Goal: Transaction & Acquisition: Purchase product/service

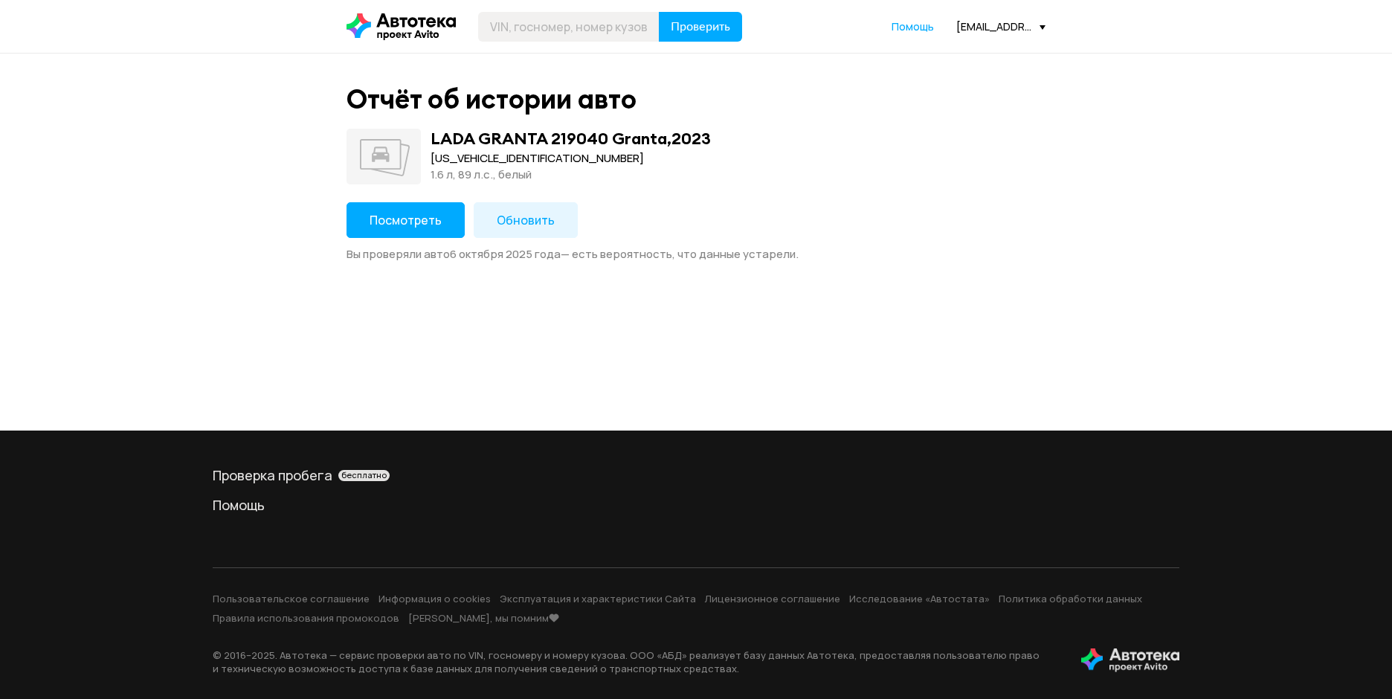
click at [417, 244] on div "Посмотреть Обновить Вы проверяли авто [DATE] — есть вероятность, что данные уст…" at bounding box center [696, 232] width 699 height 60
click at [420, 219] on span "Посмотреть" at bounding box center [406, 220] width 72 height 16
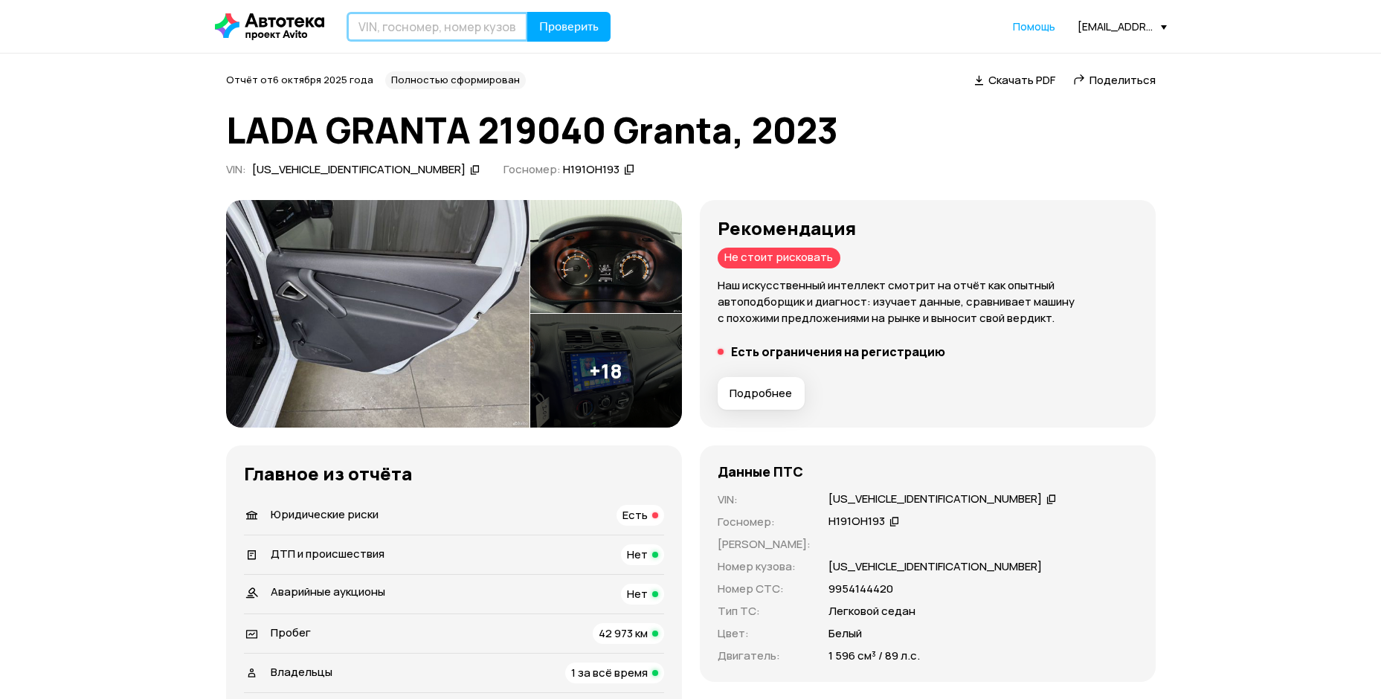
click at [399, 30] on input "text" at bounding box center [437, 27] width 181 height 30
paste input "HTTPS://WWW.AVITO.RU/PROFILE/MESSENGER/CHANNEL/U2I-Y6BK8AAH4FOTTQHY2LYKTA"
type input "HTTPS://WWW.AVITO.RU/PROFILE/MESSENGER/CHANNEL/U2I-Y6BK8AAH4FOTTQHY2LYKTA"
click at [586, 21] on span "Проверить" at bounding box center [569, 27] width 60 height 12
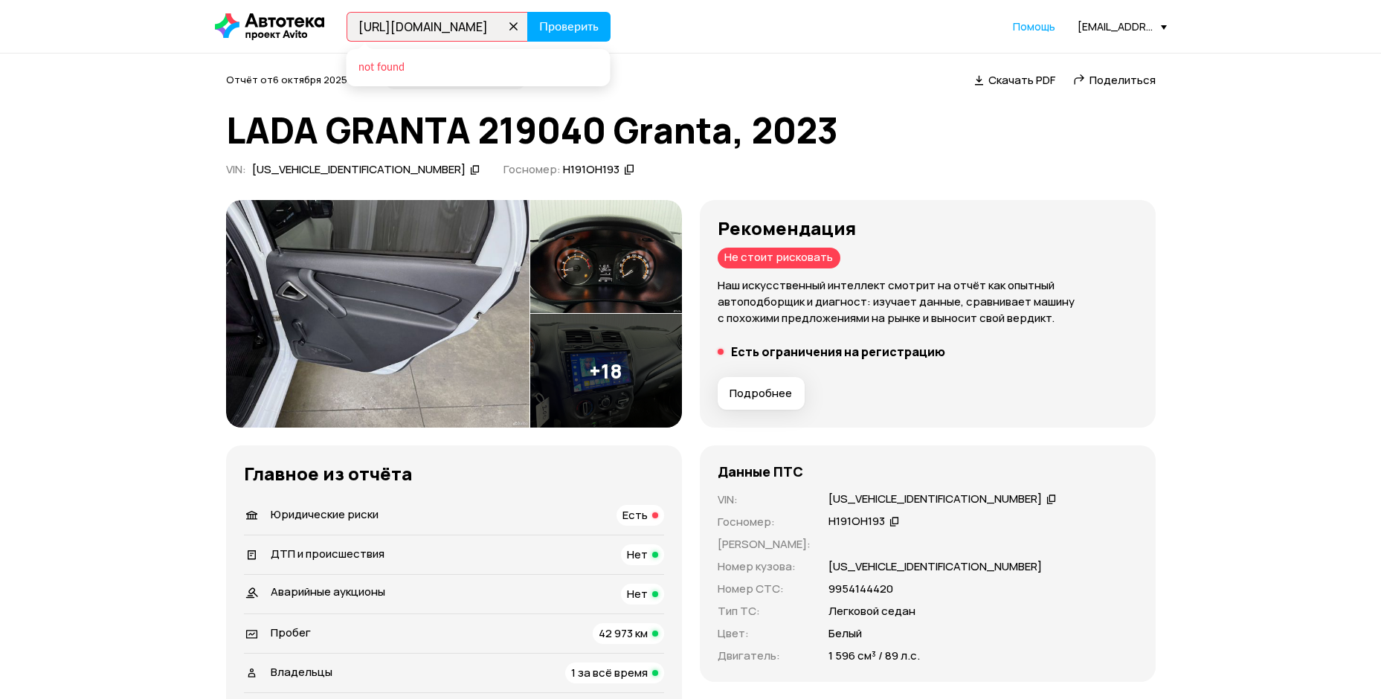
click at [504, 26] on icon at bounding box center [514, 26] width 21 height 21
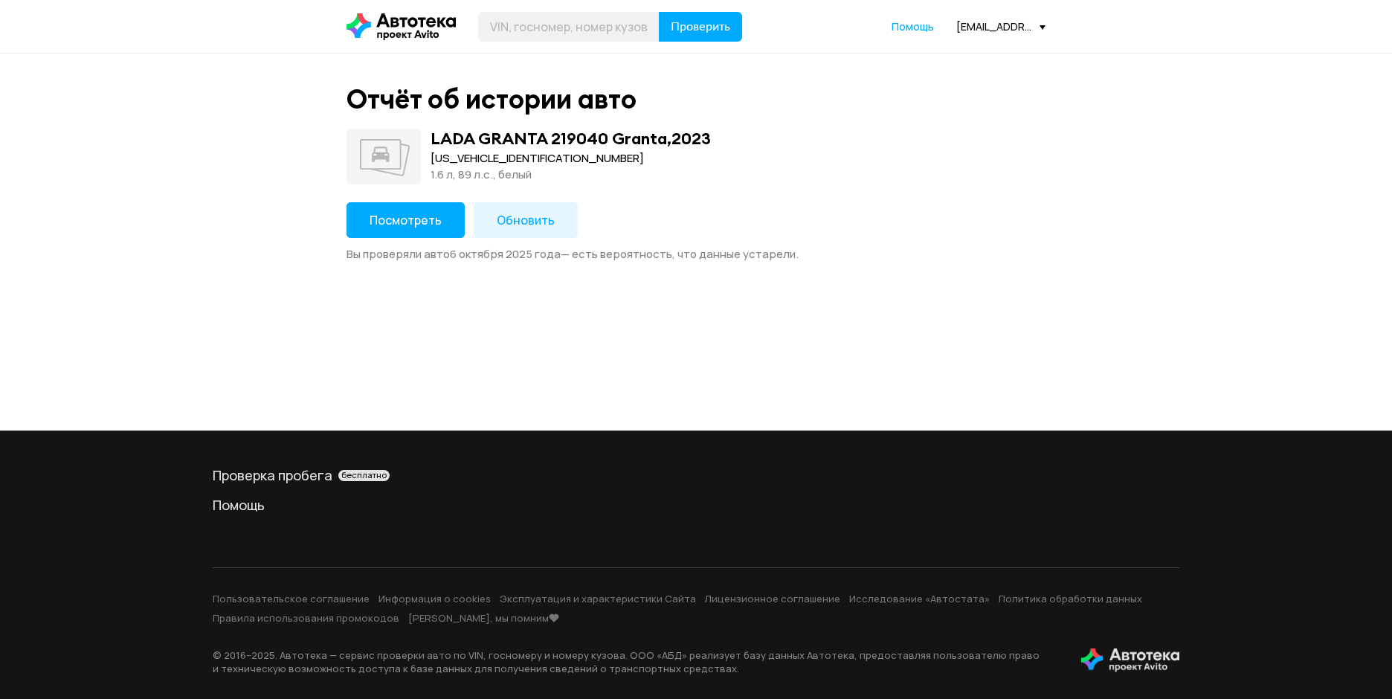
click at [521, 237] on button "Обновить" at bounding box center [526, 220] width 104 height 36
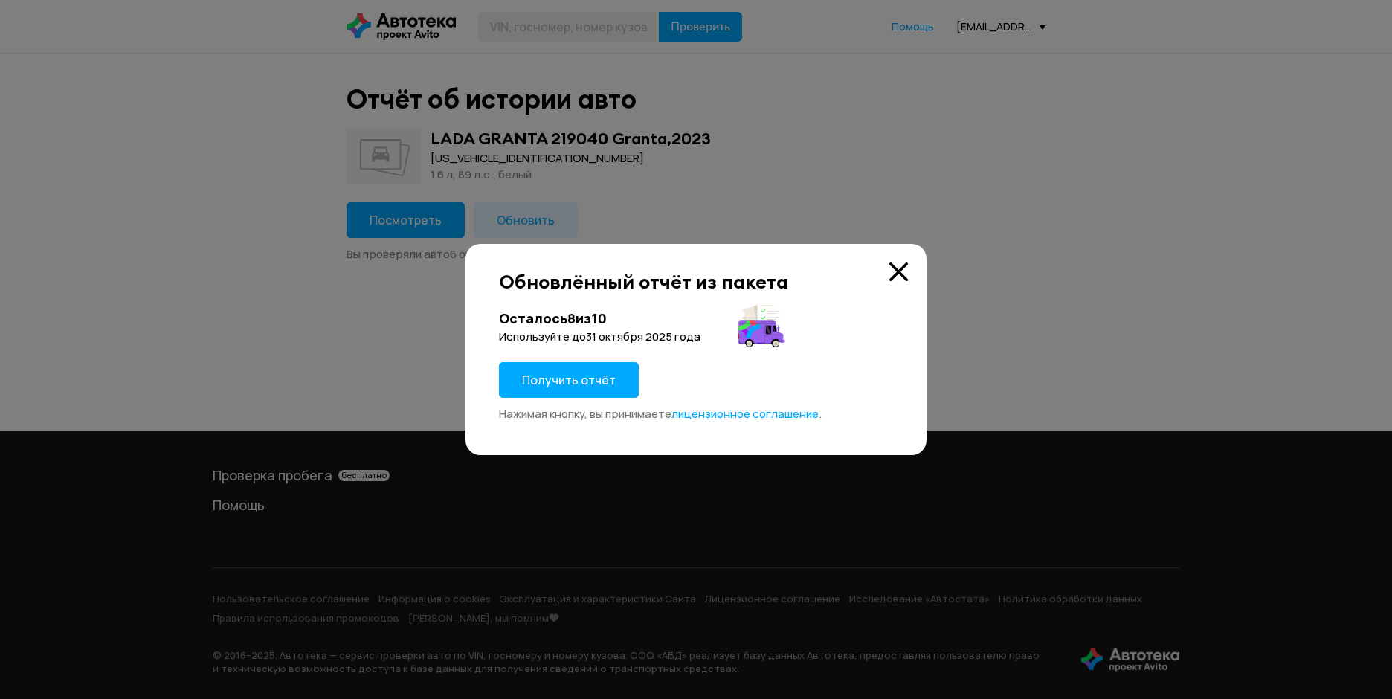
click at [594, 374] on span "Получить отчёт" at bounding box center [569, 380] width 94 height 16
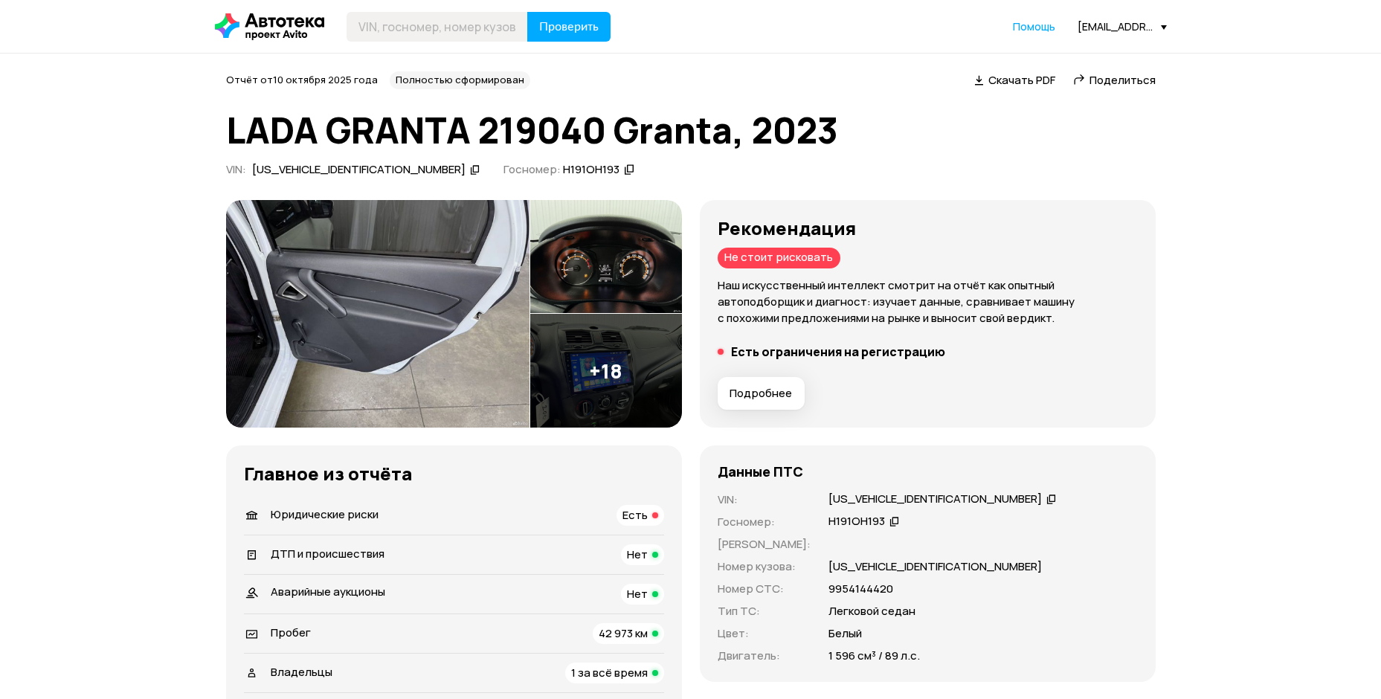
click at [470, 165] on icon at bounding box center [475, 169] width 10 height 15
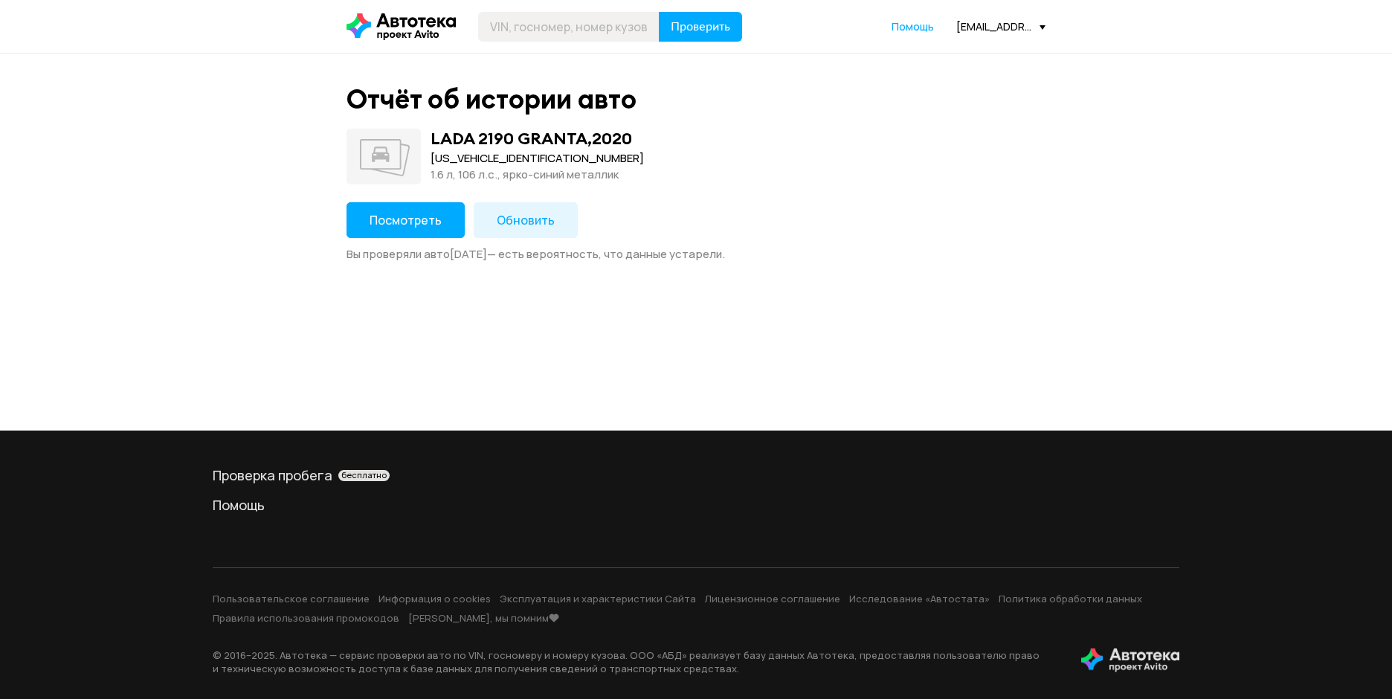
click at [397, 219] on span "Посмотреть" at bounding box center [406, 220] width 72 height 16
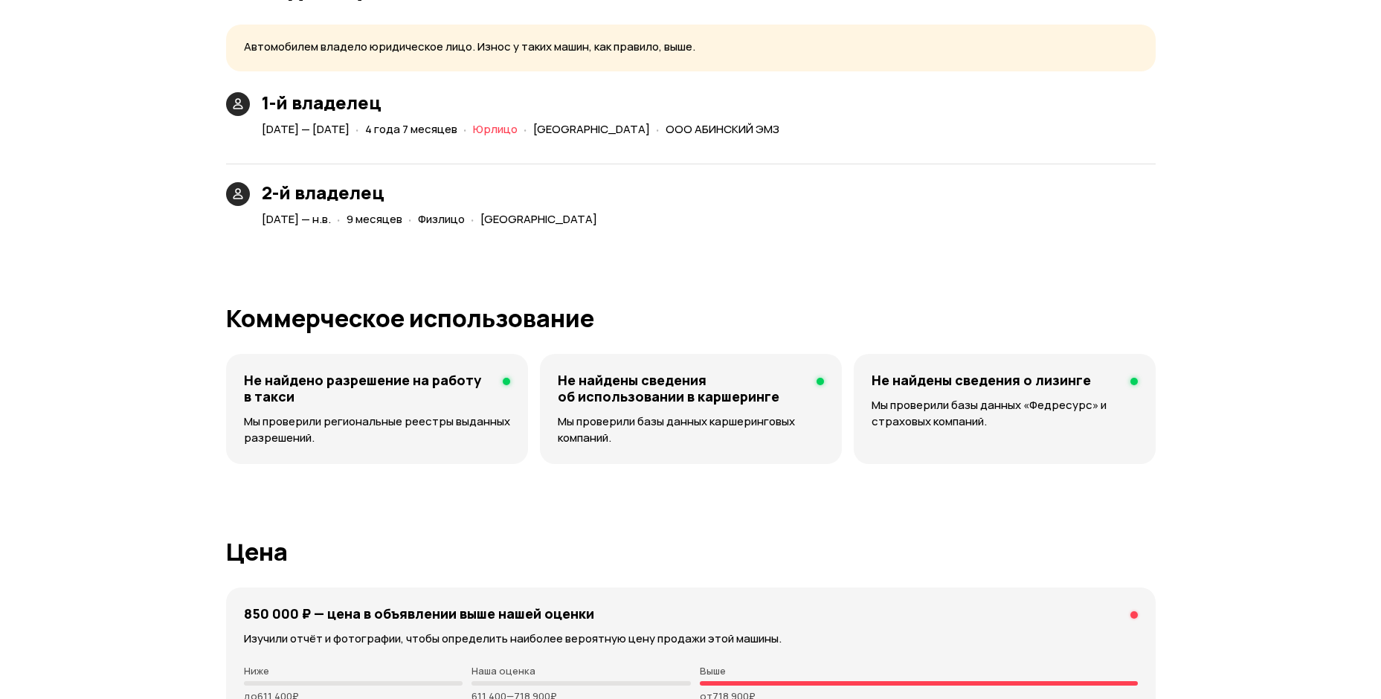
scroll to position [3124, 0]
